Goal: Task Accomplishment & Management: Manage account settings

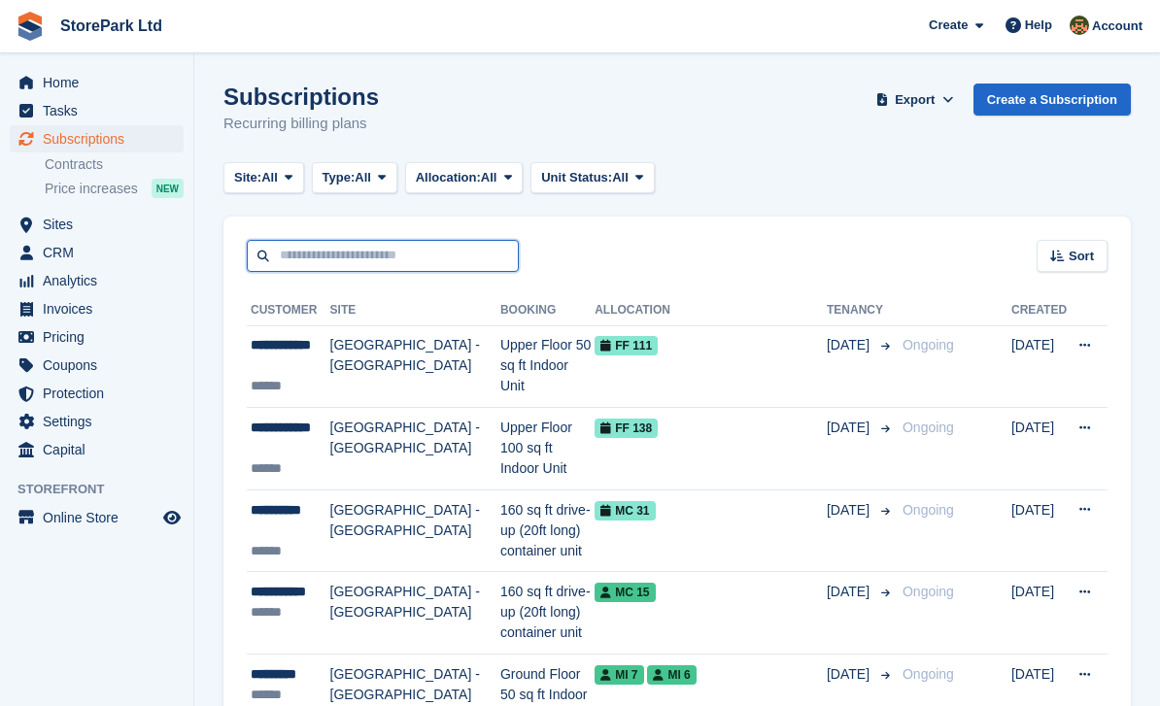
click at [424, 257] on input "text" at bounding box center [383, 256] width 272 height 32
type input "****"
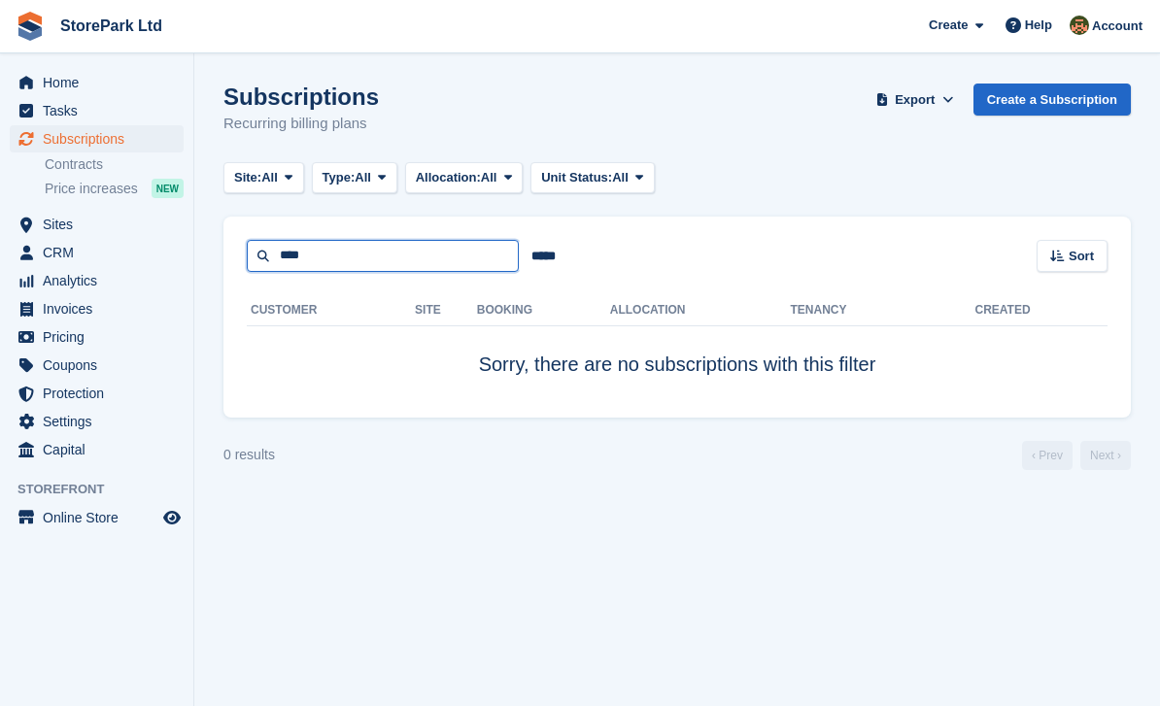
click at [312, 258] on input "****" at bounding box center [383, 256] width 272 height 32
type input "*"
click at [835, 205] on turbo-frame "Subscriptions Recurring billing plans Export Export Subscriptions Export a CSV …" at bounding box center [678, 277] width 908 height 387
click at [97, 131] on span "Subscriptions" at bounding box center [101, 138] width 117 height 27
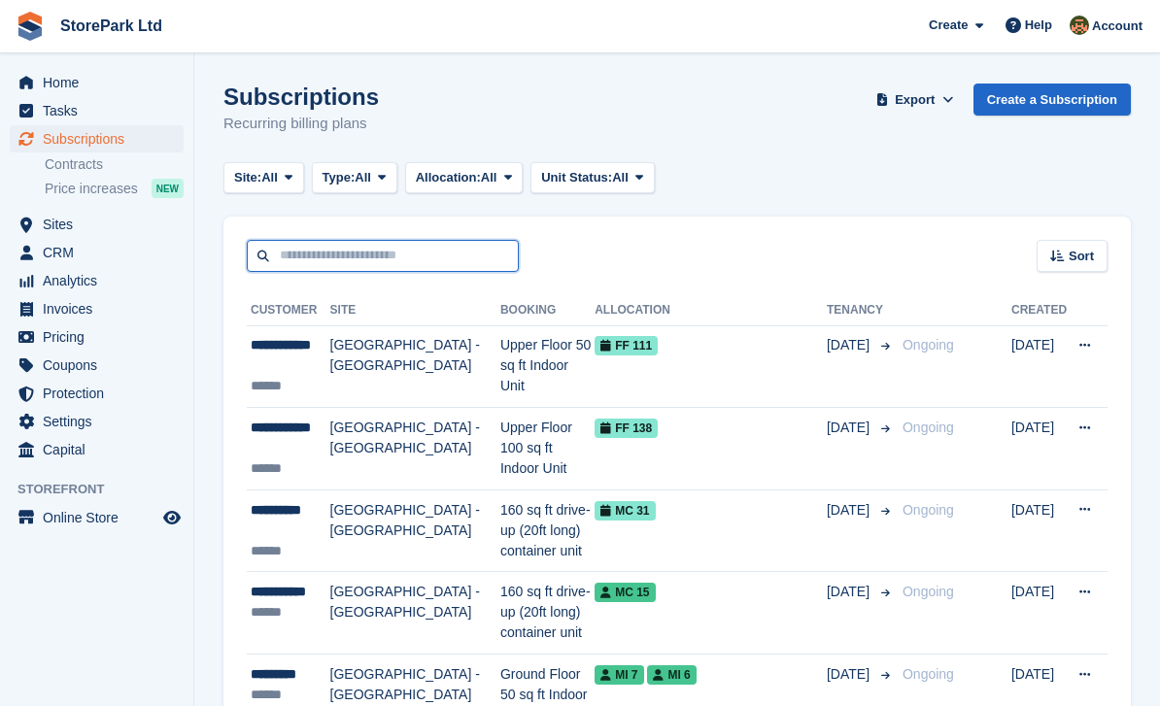
click at [410, 241] on input "text" at bounding box center [383, 256] width 272 height 32
type input "*"
type input "*****"
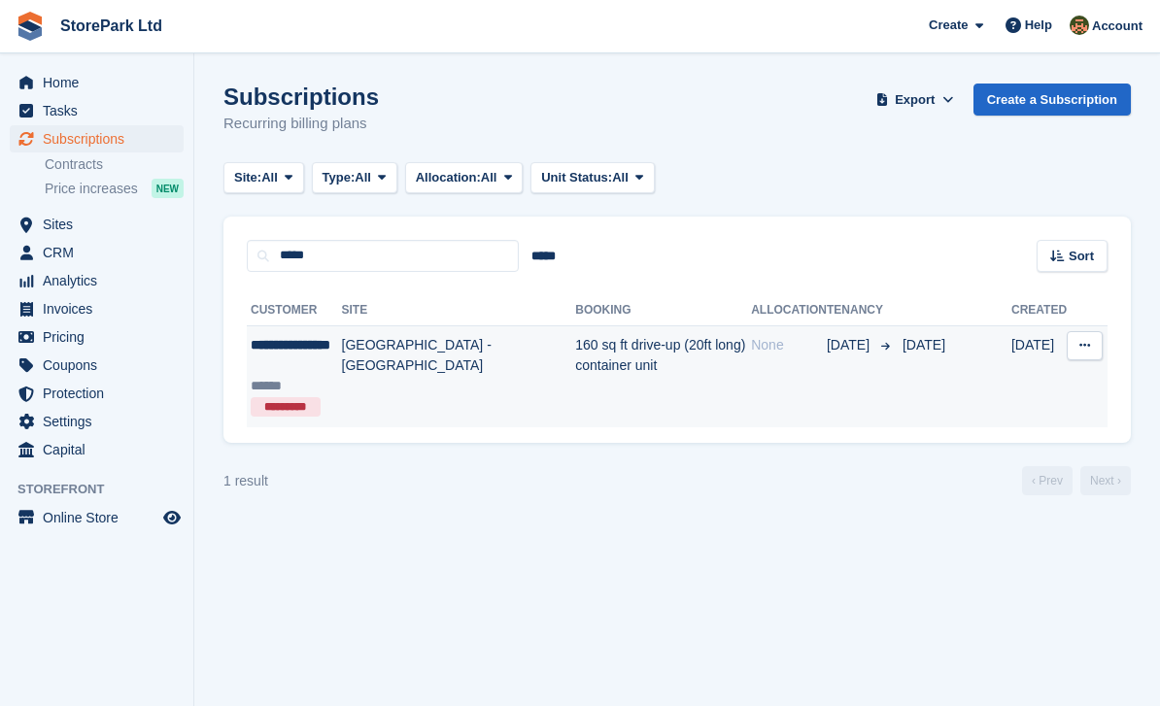
click at [347, 358] on td "[GEOGRAPHIC_DATA] - [GEOGRAPHIC_DATA]" at bounding box center [459, 377] width 234 height 102
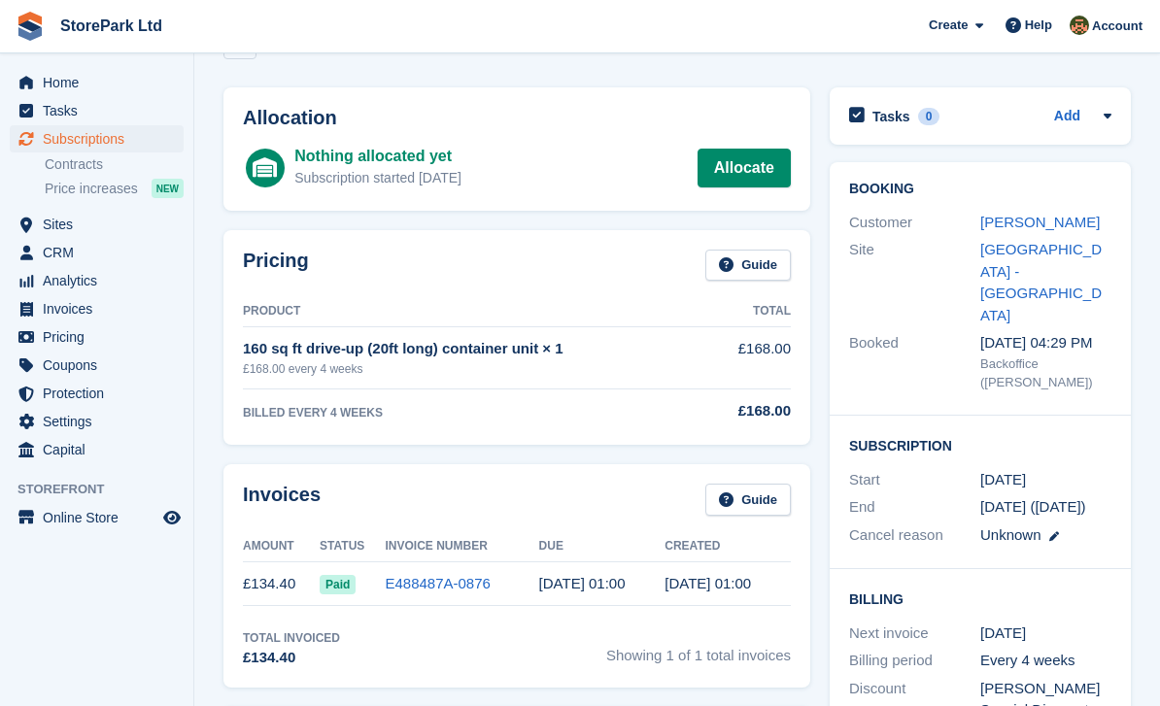
scroll to position [57, 0]
click at [312, 588] on td "£134.40" at bounding box center [281, 586] width 77 height 44
click at [345, 570] on td "Paid" at bounding box center [352, 586] width 65 height 44
click at [296, 582] on td "£134.40" at bounding box center [281, 586] width 77 height 44
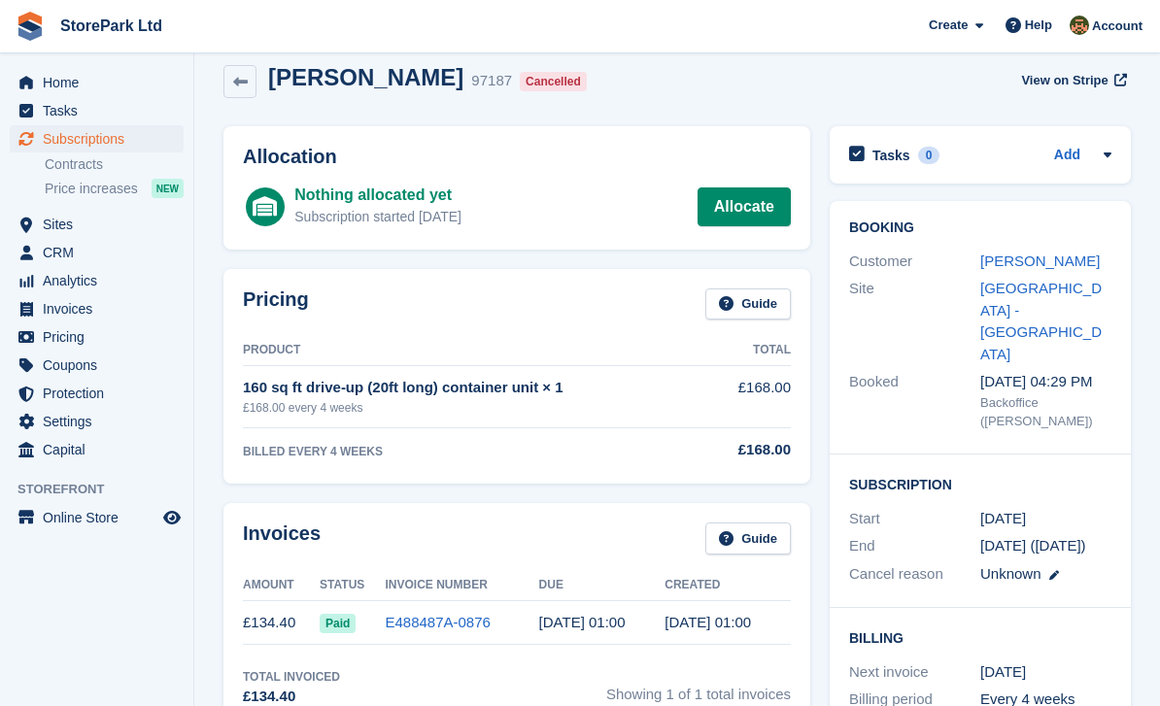
scroll to position [0, 0]
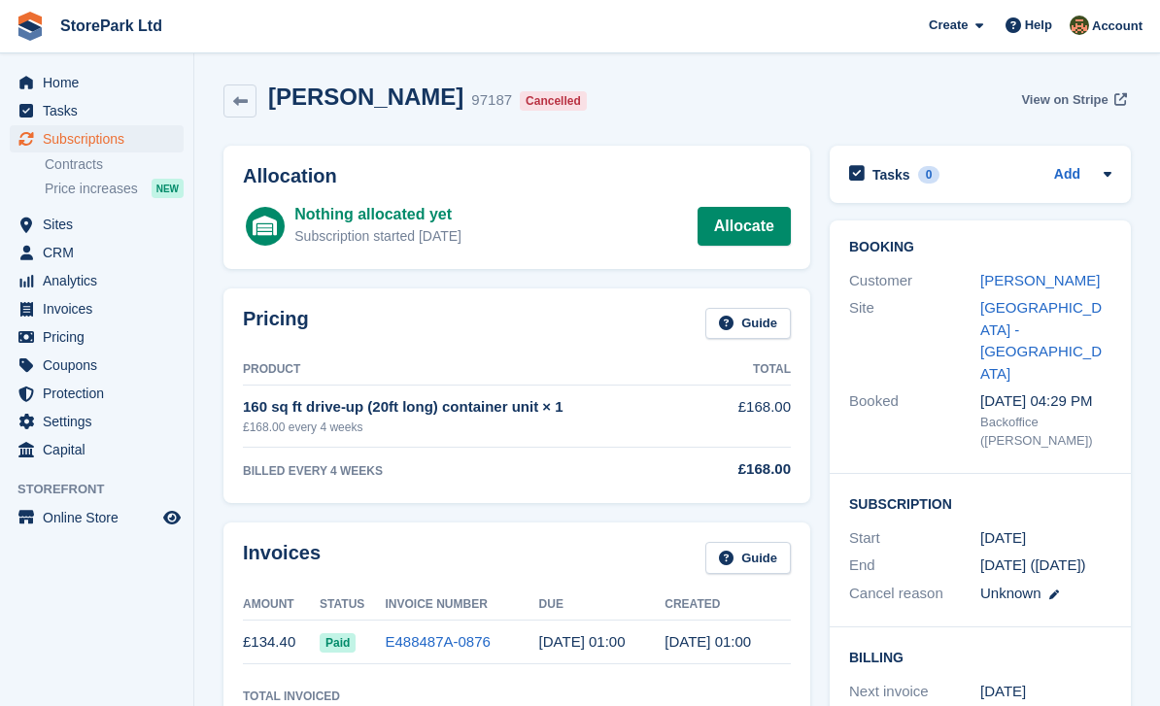
click at [1066, 103] on span "View on Stripe" at bounding box center [1064, 99] width 86 height 19
